Goal: Information Seeking & Learning: Find specific fact

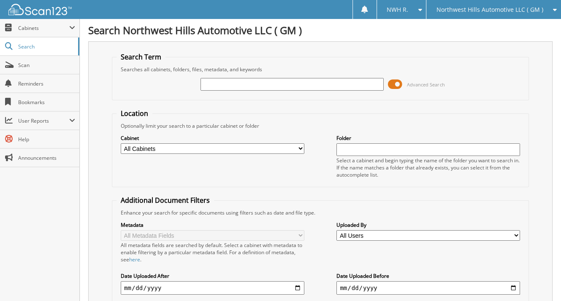
click at [231, 83] on input "text" at bounding box center [292, 84] width 184 height 13
type input "[PERSON_NAME]"
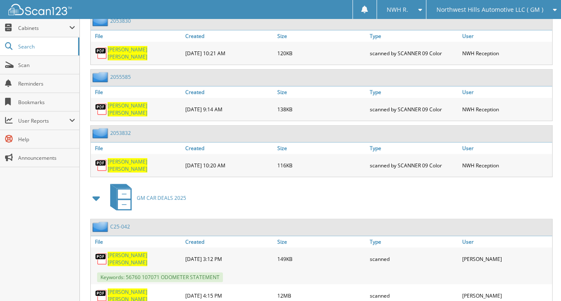
scroll to position [549, 0]
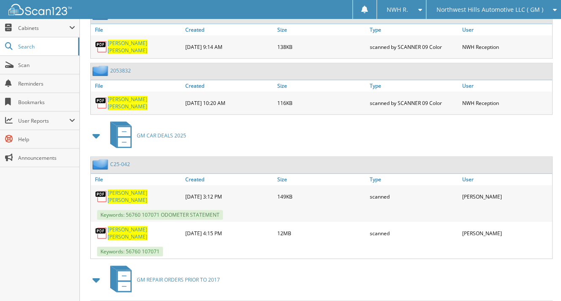
click at [133, 189] on link "JONATHAN CONLON" at bounding box center [144, 196] width 73 height 14
click at [137, 233] on span "CONLON" at bounding box center [128, 236] width 40 height 7
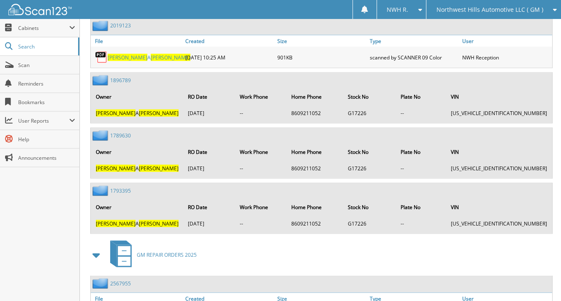
scroll to position [1377, 0]
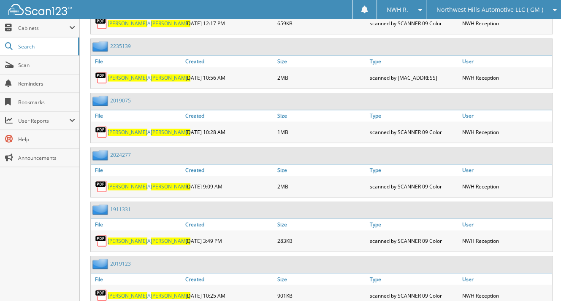
scroll to position [1123, 0]
